Goal: Check status: Check status

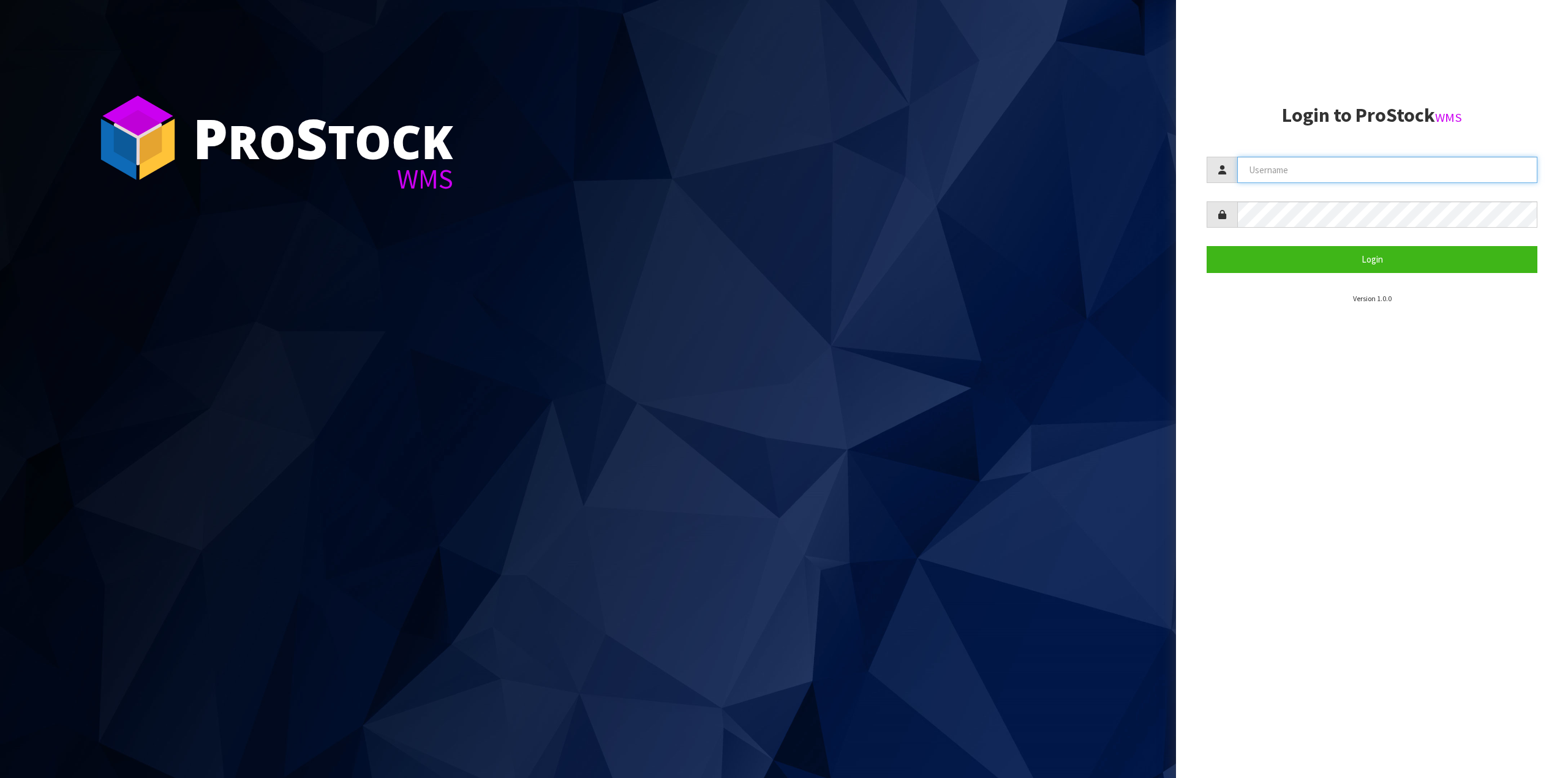
click at [1406, 159] on input "text" at bounding box center [1387, 170] width 300 height 27
click at [1332, 171] on input "text" at bounding box center [1387, 170] width 300 height 27
paste input "[PERSON_NAME][EMAIL_ADDRESS][DOMAIN_NAME]"
type input "[PERSON_NAME][EMAIL_ADDRESS][DOMAIN_NAME]"
click at [1313, 267] on button "Login" at bounding box center [1372, 260] width 331 height 27
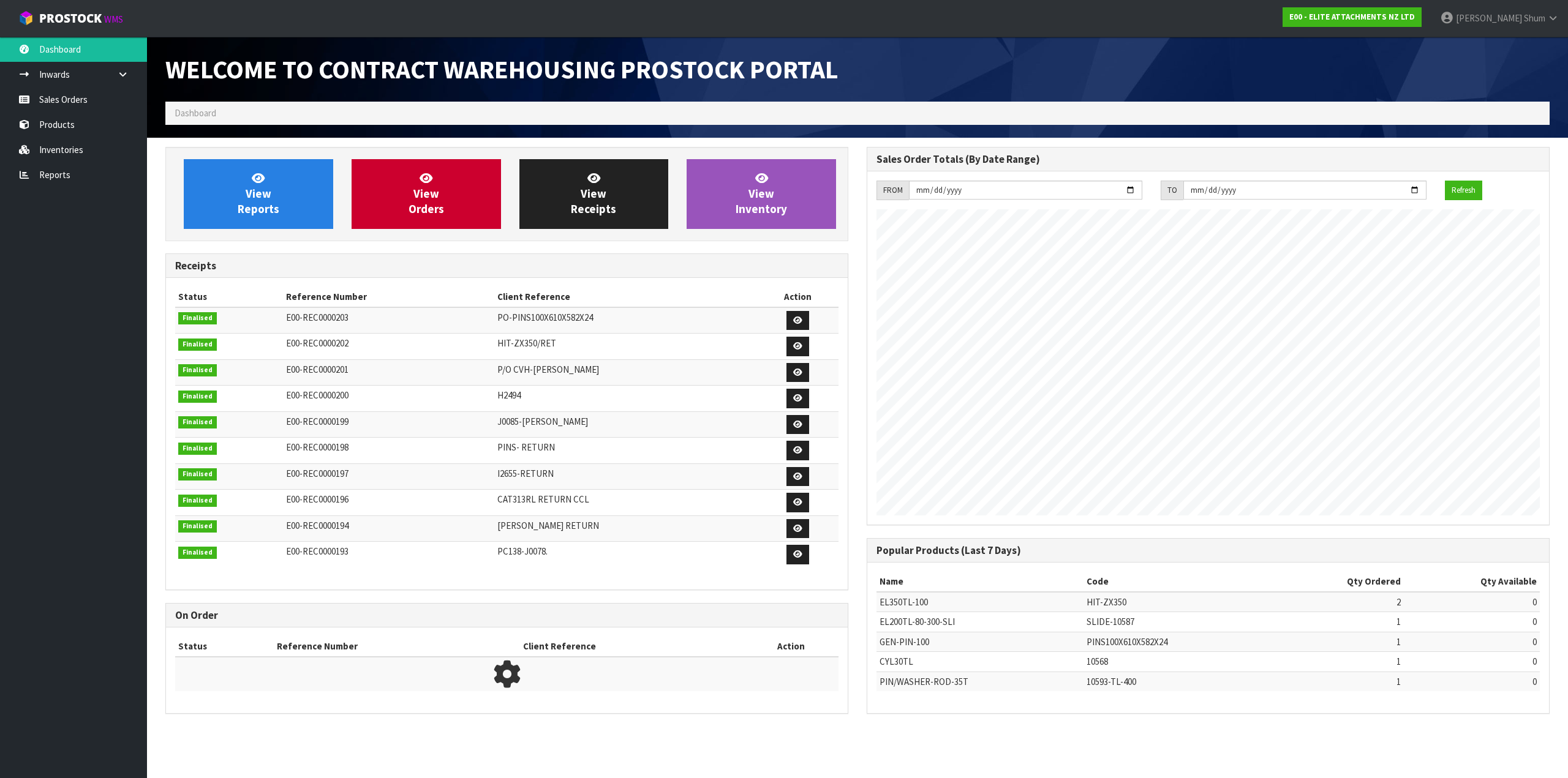
scroll to position [580, 701]
click at [69, 90] on link "Sales Orders" at bounding box center [73, 99] width 147 height 25
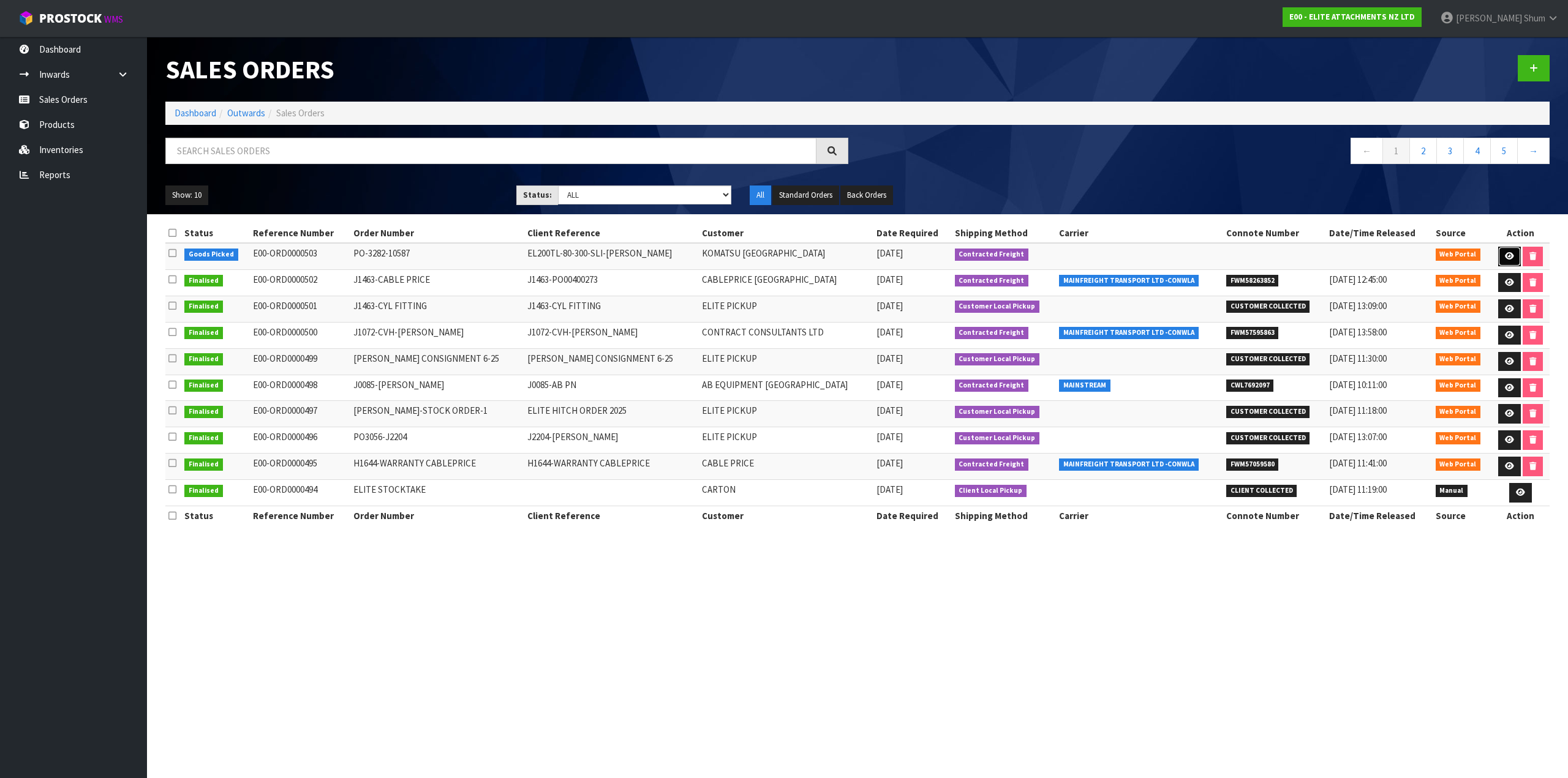
click at [1505, 254] on icon at bounding box center [1509, 256] width 10 height 8
click at [298, 252] on td "E00-ORD0000503" at bounding box center [300, 257] width 100 height 27
click at [70, 37] on link "Dashboard" at bounding box center [73, 49] width 147 height 25
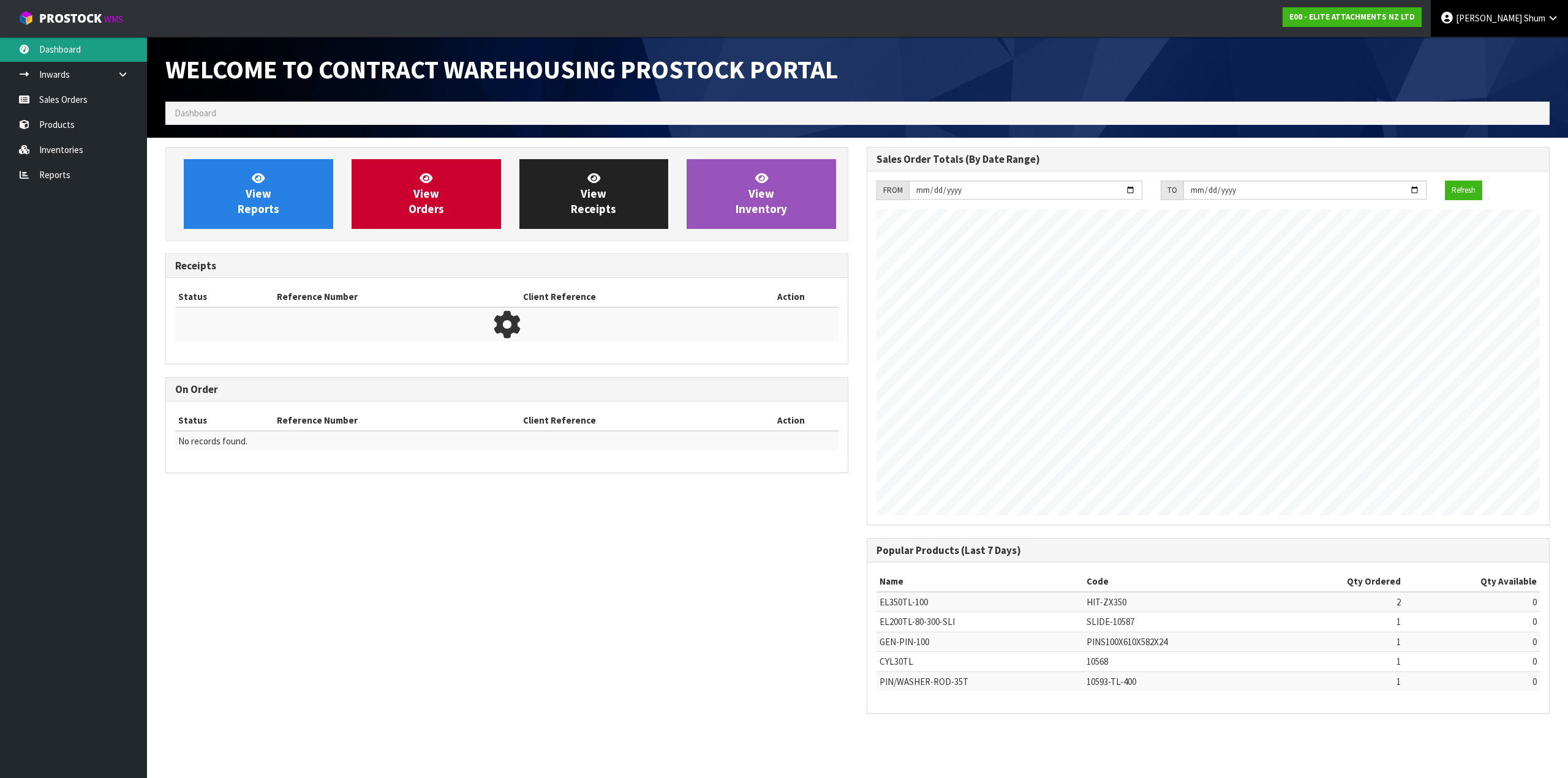
scroll to position [580, 701]
